Goal: Task Accomplishment & Management: Use online tool/utility

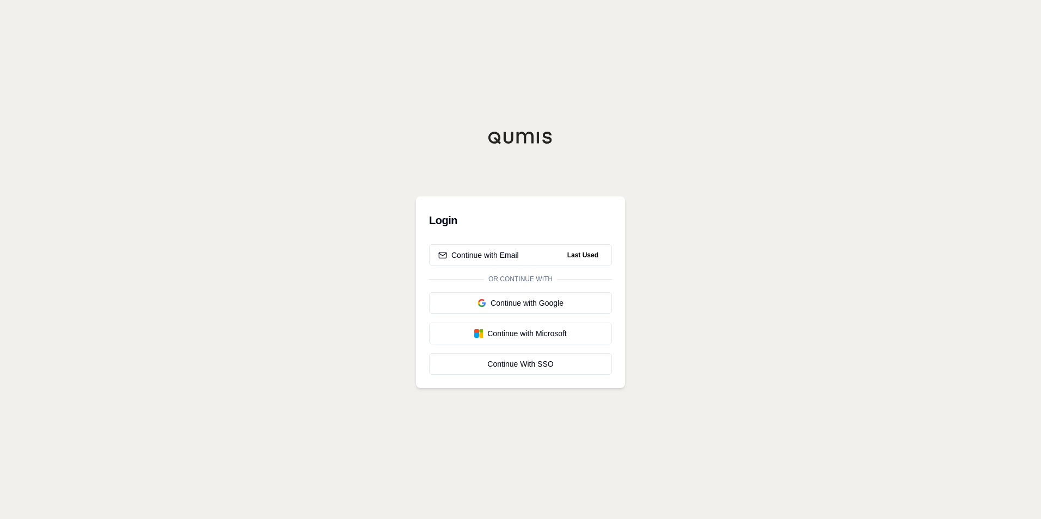
click at [482, 266] on div "Continue with Email Last Used Or continue with Continue with Google Continue wi…" at bounding box center [520, 309] width 183 height 131
click at [488, 259] on div "Continue with Email" at bounding box center [478, 255] width 81 height 11
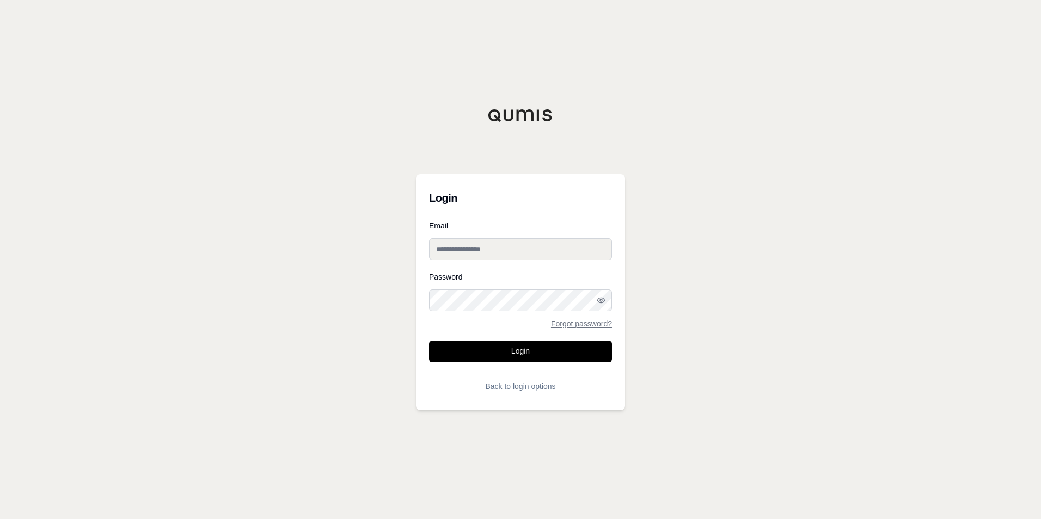
click at [486, 252] on input "Email" at bounding box center [520, 249] width 183 height 22
click at [429, 341] on button "Login" at bounding box center [520, 352] width 183 height 22
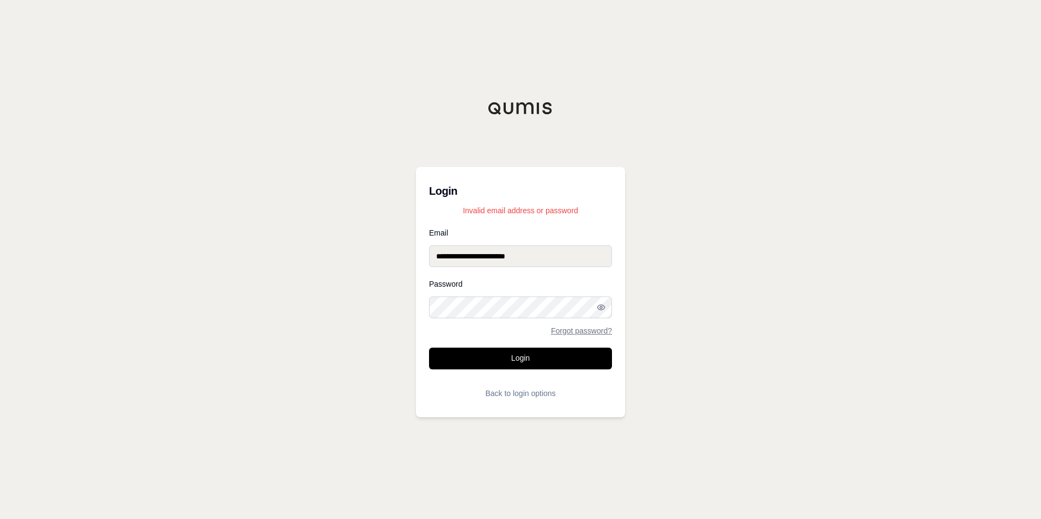
click at [462, 258] on input "**********" at bounding box center [520, 257] width 183 height 22
type input "**********"
click at [554, 359] on button "Login" at bounding box center [520, 359] width 183 height 22
click at [604, 309] on icon "button" at bounding box center [600, 307] width 7 height 5
click at [604, 309] on icon "button" at bounding box center [601, 307] width 9 height 9
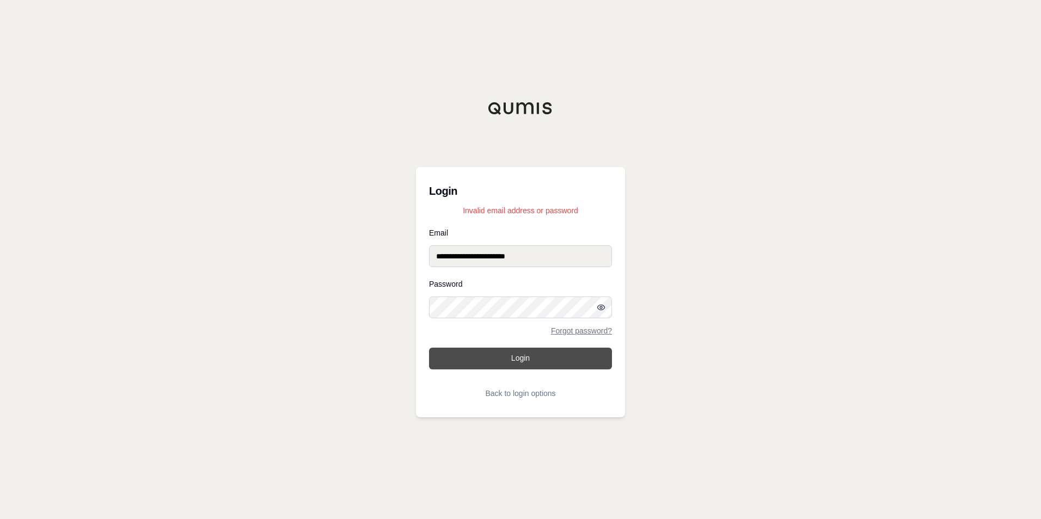
click at [542, 357] on button "Login" at bounding box center [520, 359] width 183 height 22
click at [602, 310] on icon "button" at bounding box center [600, 307] width 7 height 5
click at [429, 348] on button "Login" at bounding box center [520, 359] width 183 height 22
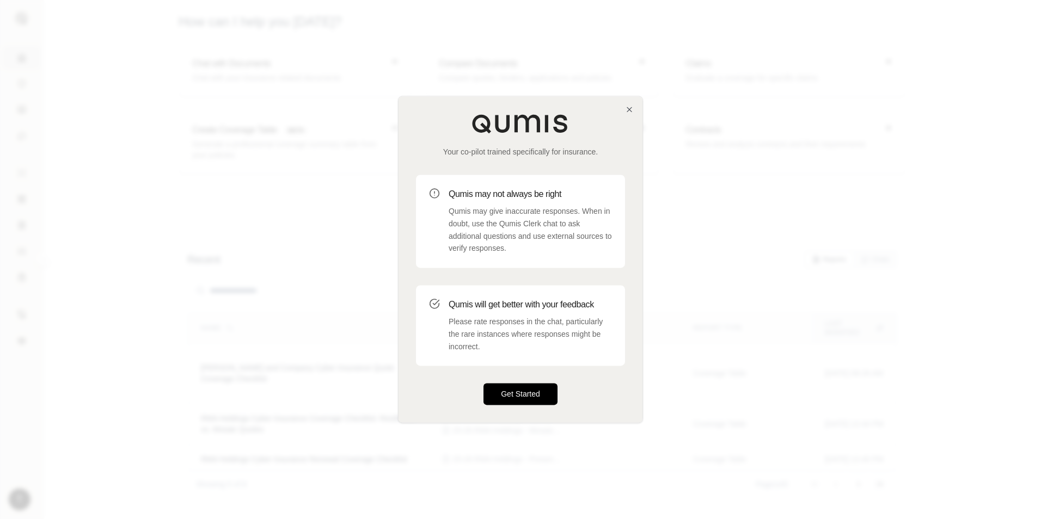
click at [530, 389] on button "Get Started" at bounding box center [520, 395] width 74 height 22
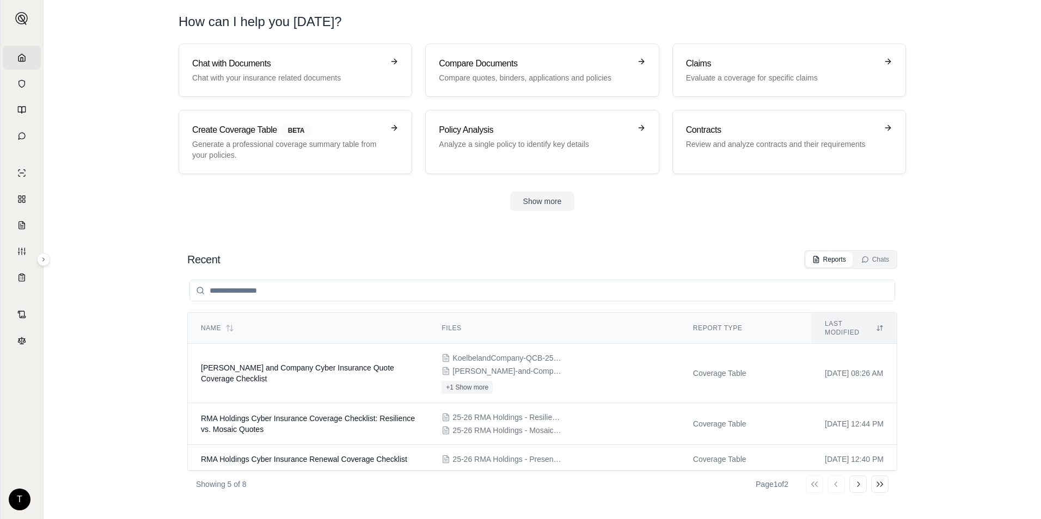
click at [381, 211] on div "Show more" at bounding box center [542, 202] width 727 height 20
click at [640, 226] on section "Chat with Documents Chat with your insurance related documents Compare Document…" at bounding box center [542, 136] width 989 height 185
drag, startPoint x: 983, startPoint y: 344, endPoint x: 903, endPoint y: 348, distance: 80.7
click at [983, 343] on section "Recent Reports Chats Name Files Report Type Last modified [PERSON_NAME] and Com…" at bounding box center [542, 374] width 989 height 291
click at [482, 142] on p "Analyze a single policy to identify key details" at bounding box center [534, 144] width 191 height 11
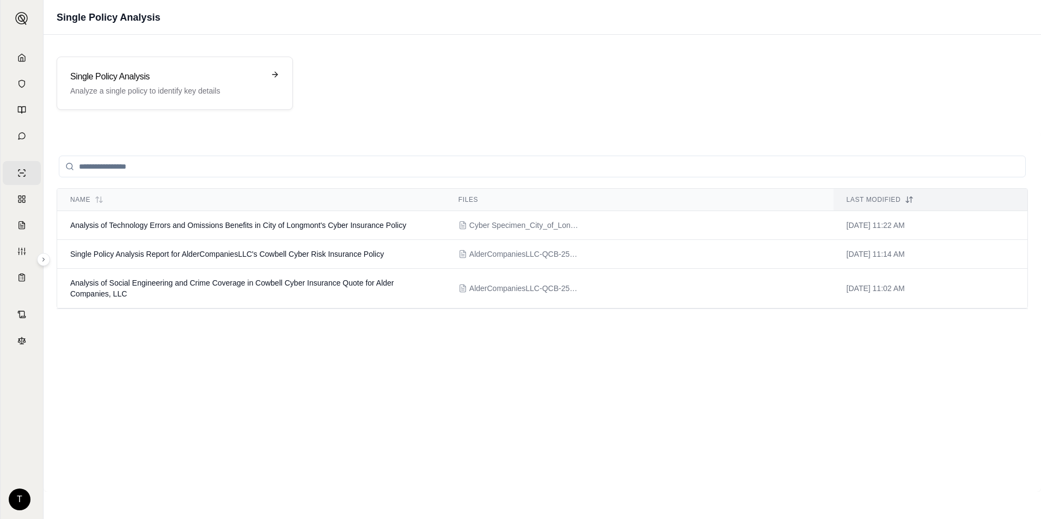
click at [278, 179] on div at bounding box center [542, 167] width 971 height 44
click at [319, 171] on input "search" at bounding box center [542, 167] width 967 height 22
drag, startPoint x: 353, startPoint y: 326, endPoint x: 349, endPoint y: 317, distance: 9.8
click at [353, 326] on div "Name Files Last modified Analysis of Technology Errors and Omissions Benefits i…" at bounding box center [542, 312] width 971 height 334
click at [268, 162] on input "search" at bounding box center [542, 167] width 967 height 22
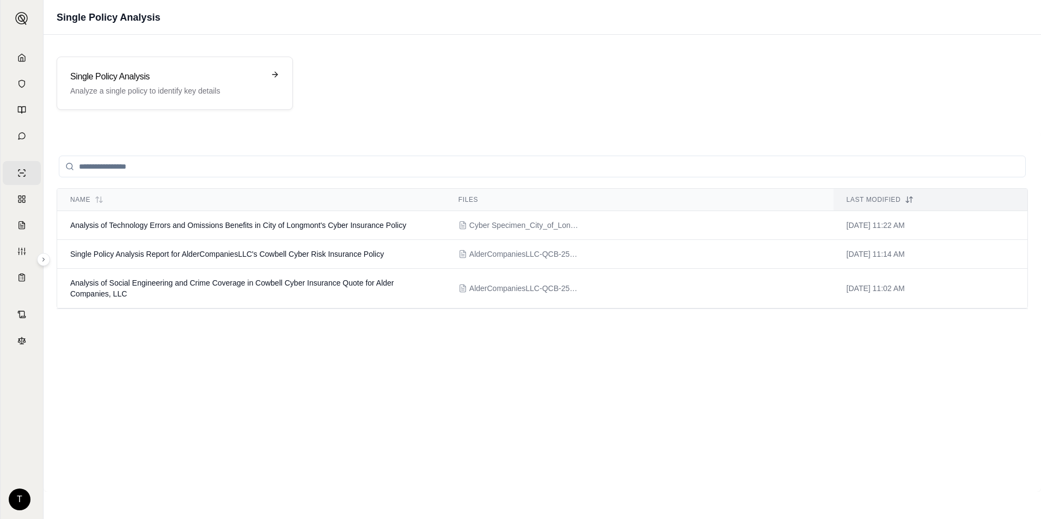
click at [262, 355] on div "Name Files Last modified Analysis of Technology Errors and Omissions Benefits i…" at bounding box center [542, 312] width 971 height 334
click at [251, 84] on div "Single Policy Analysis Analyze a single policy to identify key details" at bounding box center [167, 83] width 194 height 26
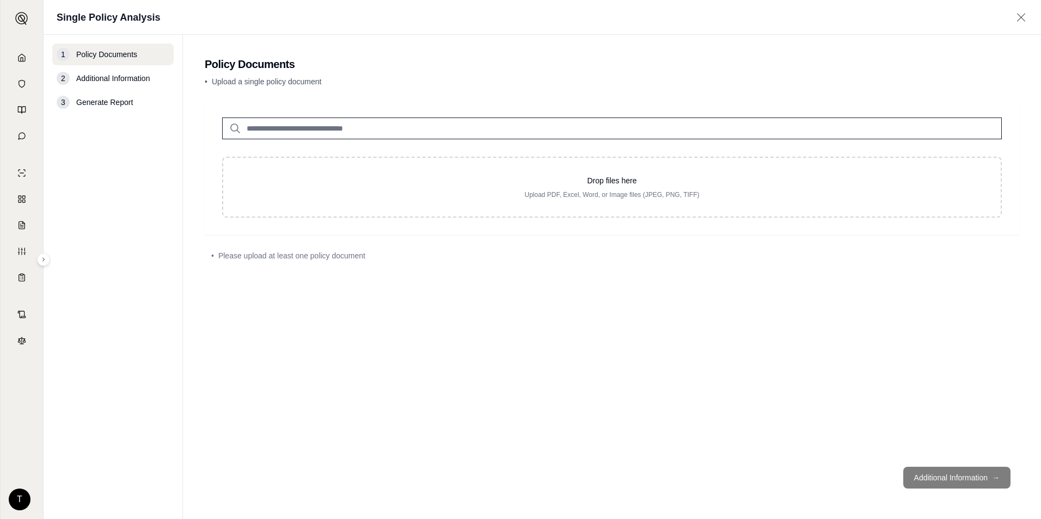
click at [168, 337] on div "1 Policy Documents 2 Additional Information 3 Generate Report" at bounding box center [112, 277] width 121 height 467
click at [376, 118] on input "search" at bounding box center [612, 129] width 780 height 22
click at [456, 302] on div "Drop files here Upload PDF, Excel, Word, or Image files (JPEG, PNG, TIFF) • Ple…" at bounding box center [612, 279] width 814 height 358
click at [134, 88] on div "2 Additional Information" at bounding box center [112, 78] width 121 height 22
click at [126, 71] on div "2 Additional Information" at bounding box center [112, 78] width 121 height 22
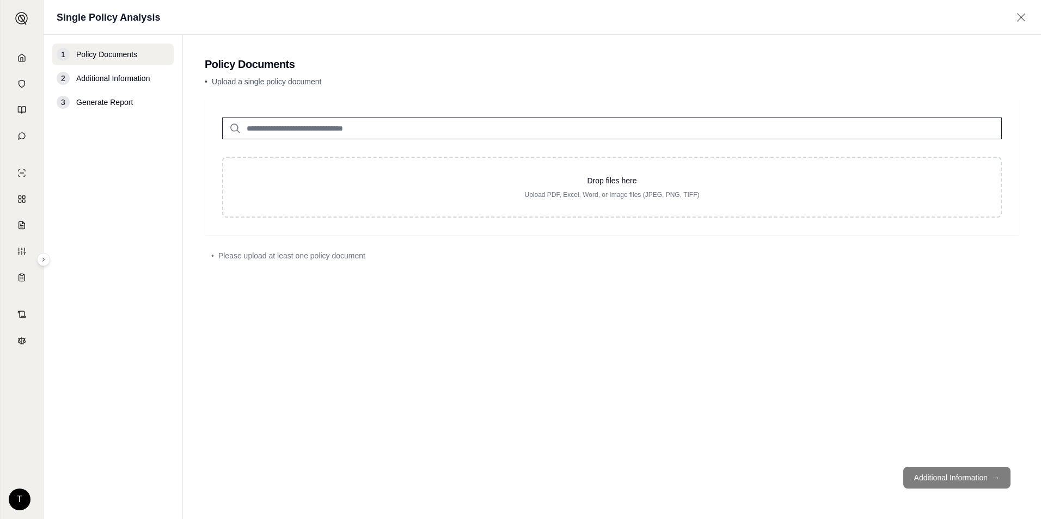
click at [119, 76] on span "Additional Information" at bounding box center [112, 78] width 73 height 11
click at [125, 62] on div "1 Policy Documents" at bounding box center [112, 55] width 121 height 22
click at [439, 126] on input "search" at bounding box center [612, 129] width 780 height 22
click at [443, 259] on div "• Please upload at least one policy document" at bounding box center [611, 255] width 801 height 11
click at [17, 56] on link "Home" at bounding box center [22, 58] width 38 height 24
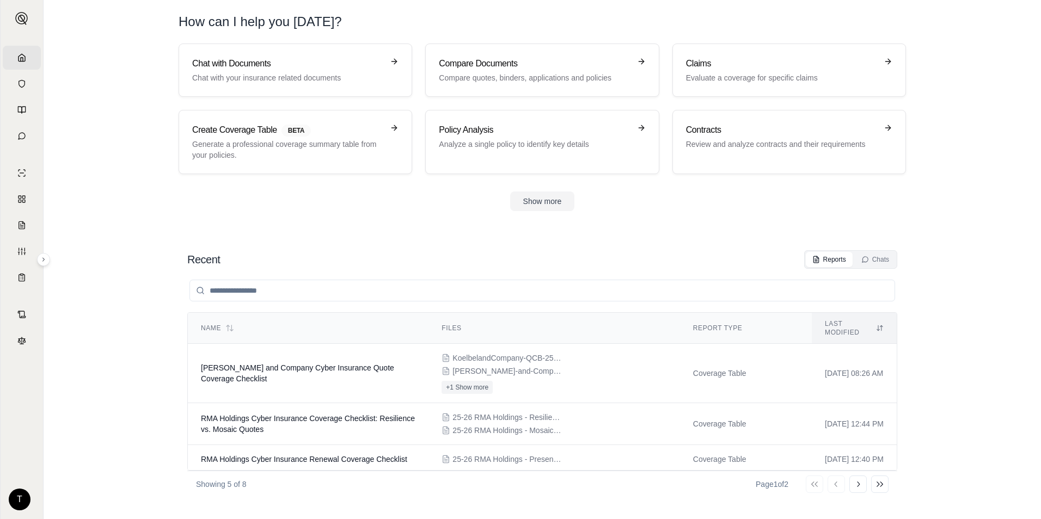
click at [392, 271] on div at bounding box center [542, 291] width 710 height 44
click at [946, 219] on section "Chat with Documents Chat with your insurance related documents Compare Document…" at bounding box center [542, 136] width 989 height 185
